Goal: Task Accomplishment & Management: Complete application form

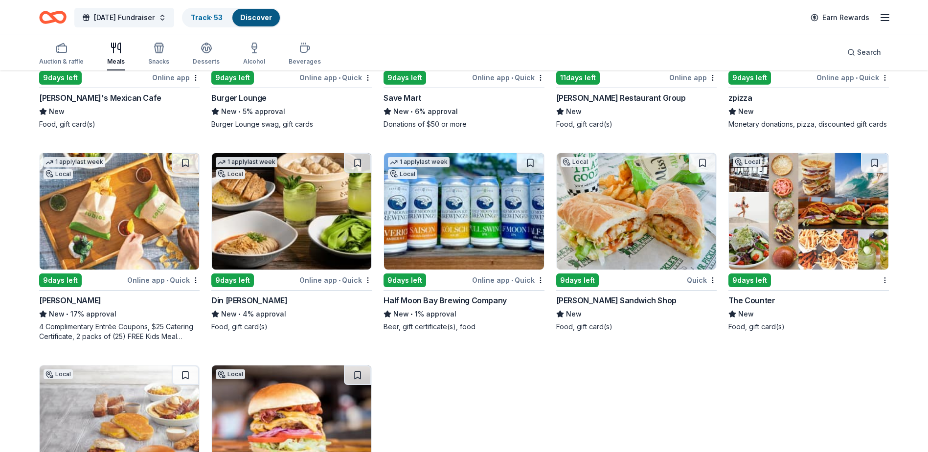
scroll to position [2894, 0]
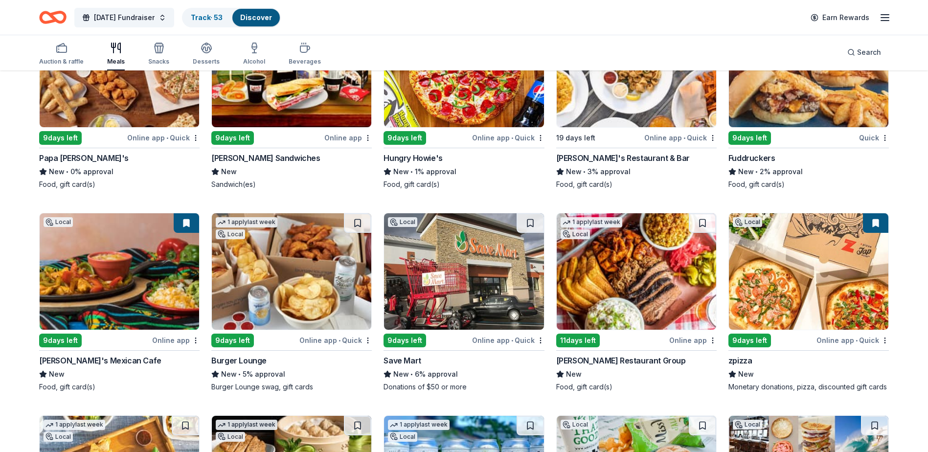
scroll to position [2611, 0]
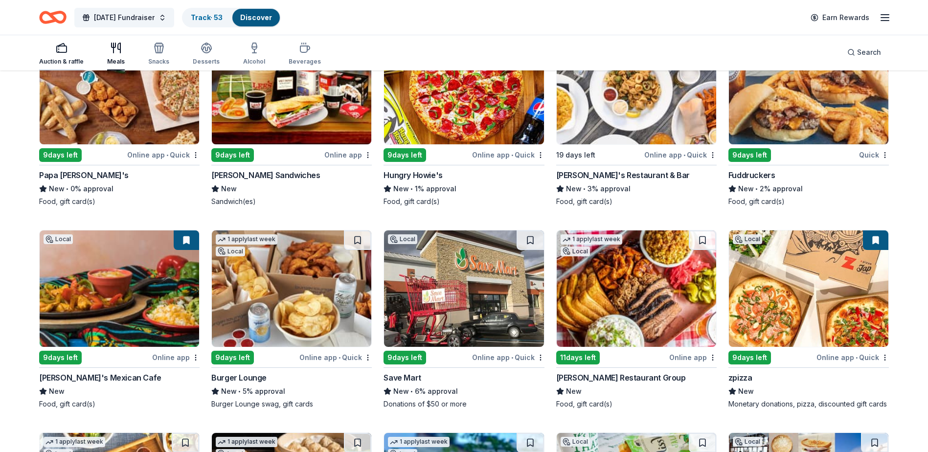
click at [63, 51] on icon "button" at bounding box center [62, 48] width 12 height 12
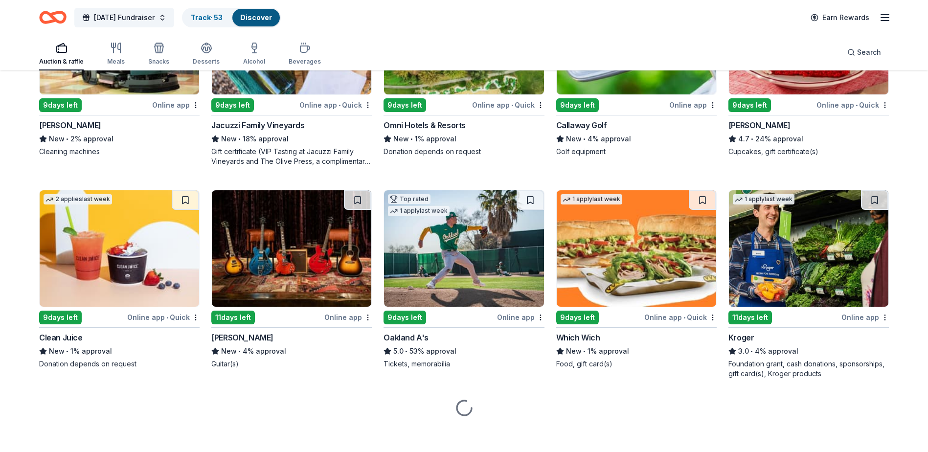
scroll to position [4798, 0]
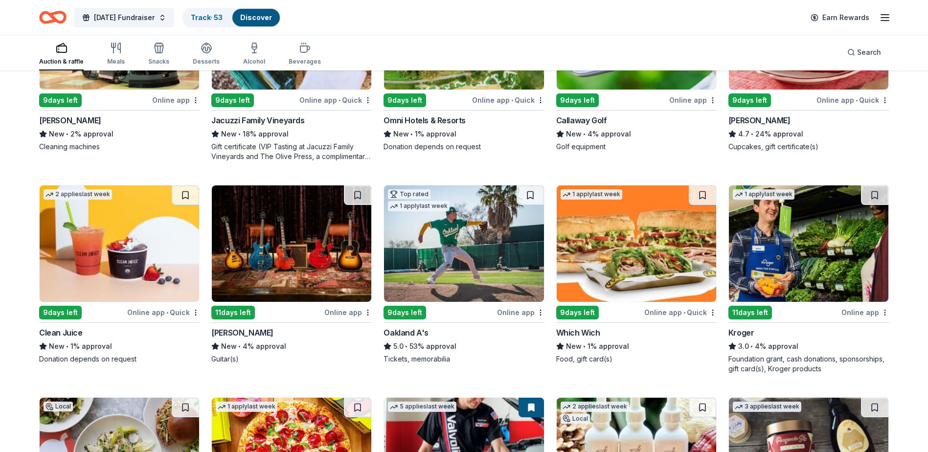
click at [303, 260] on img at bounding box center [291, 243] width 159 height 116
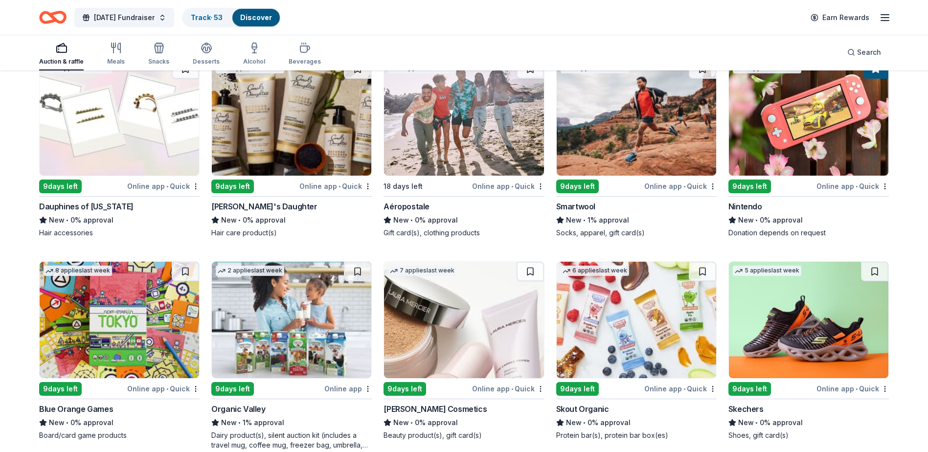
scroll to position [9043, 0]
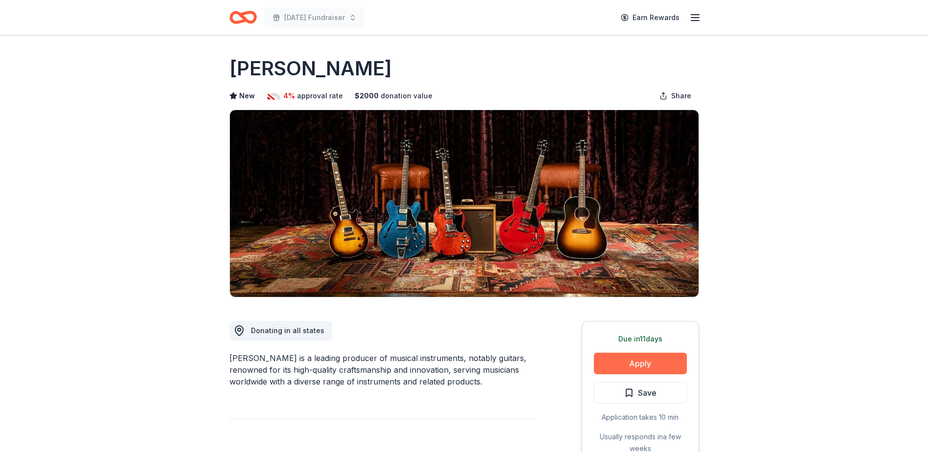
click at [648, 366] on button "Apply" at bounding box center [640, 364] width 93 height 22
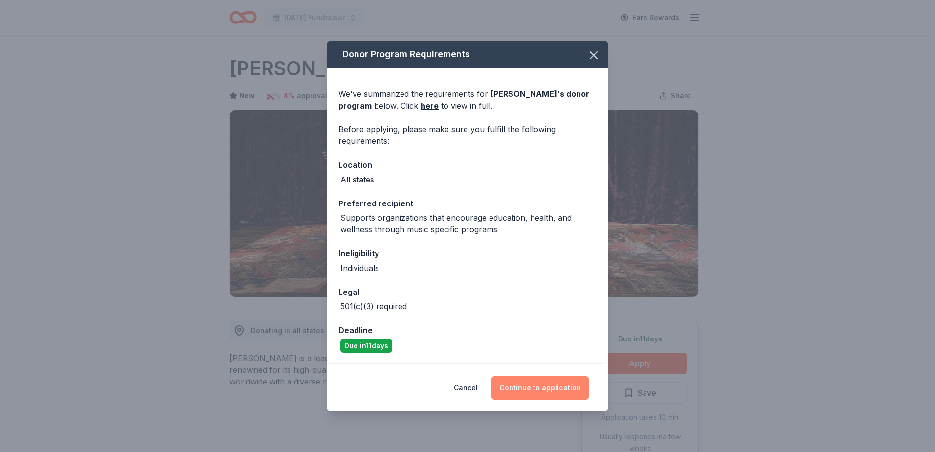
click at [532, 388] on button "Continue to application" at bounding box center [539, 387] width 97 height 23
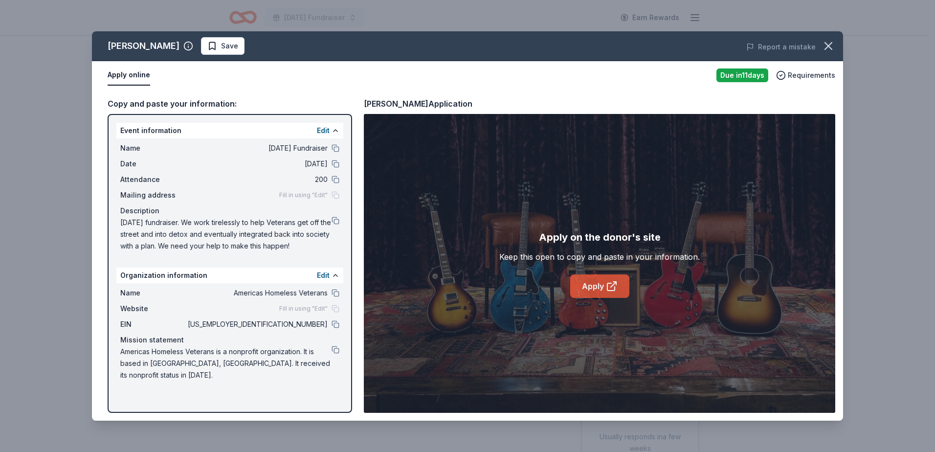
click at [599, 287] on link "Apply" at bounding box center [599, 285] width 59 height 23
click at [829, 48] on icon "button" at bounding box center [828, 46] width 14 height 14
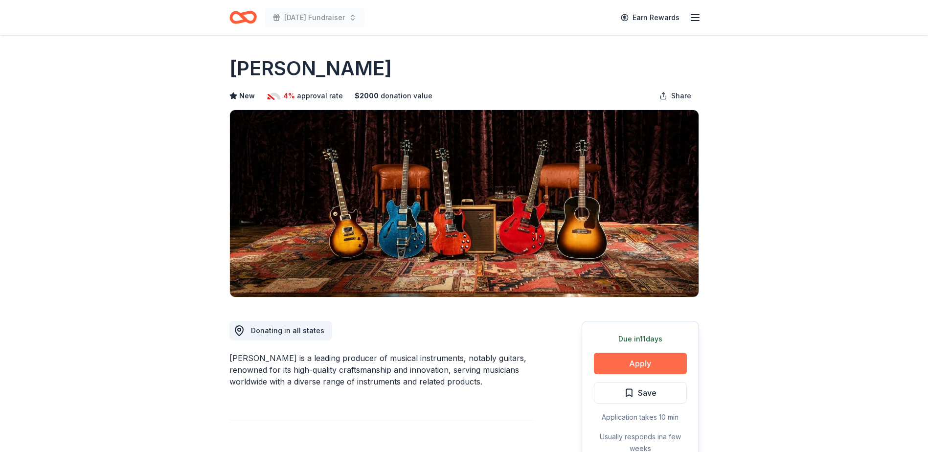
click at [642, 365] on button "Apply" at bounding box center [640, 364] width 93 height 22
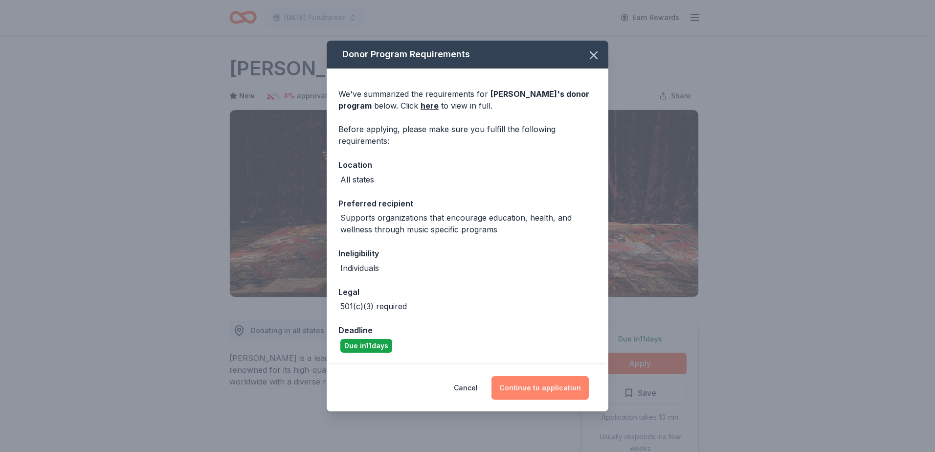
click at [530, 390] on button "Continue to application" at bounding box center [539, 387] width 97 height 23
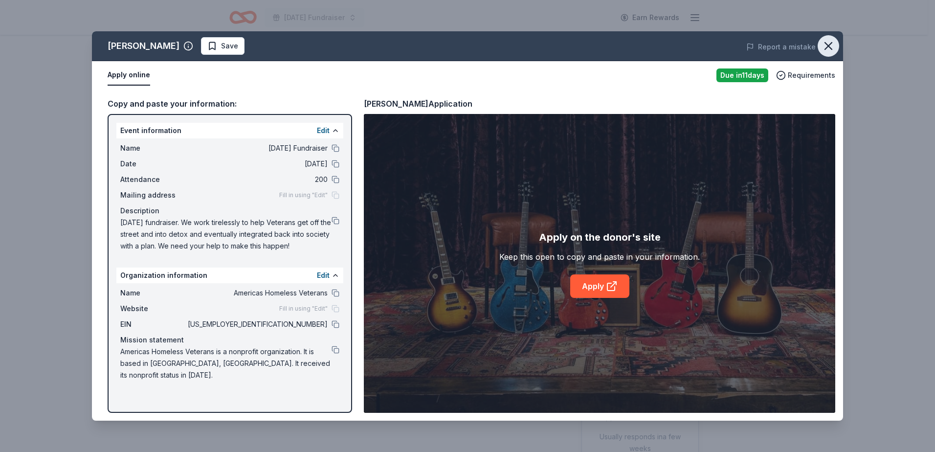
click at [826, 45] on icon "button" at bounding box center [828, 46] width 14 height 14
